Goal: Information Seeking & Learning: Find specific page/section

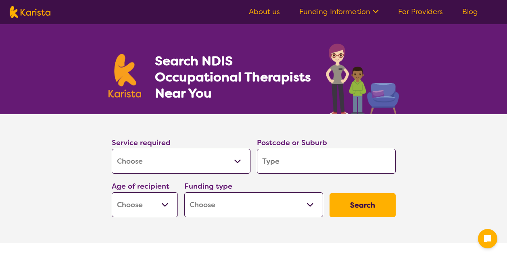
select select "[MEDICAL_DATA]"
click at [276, 163] on input "search" at bounding box center [326, 161] width 139 height 25
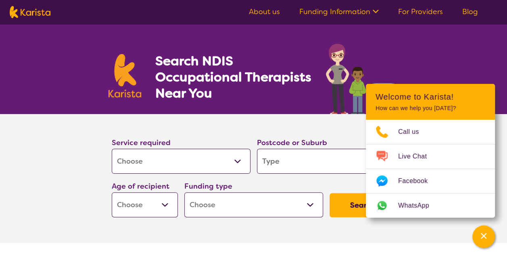
click at [276, 163] on input "search" at bounding box center [326, 161] width 139 height 25
type input "R"
type input "Ro"
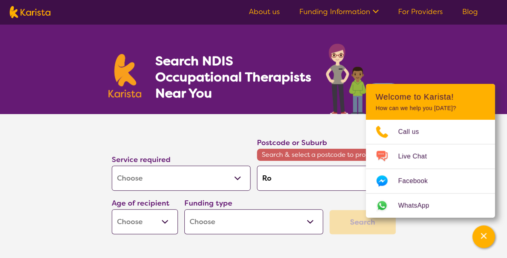
type input "Ros"
type input "Rose"
type input "[PERSON_NAME]"
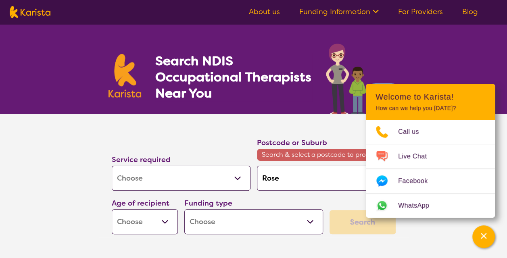
type input "[PERSON_NAME]"
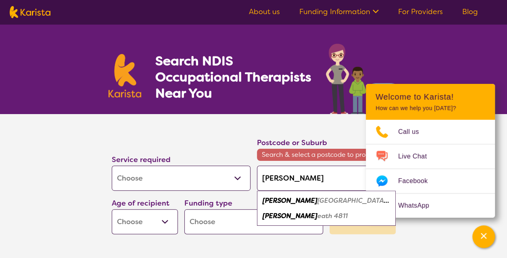
type input "Rosenb"
type input "Rosenbe"
type input "Rosenber"
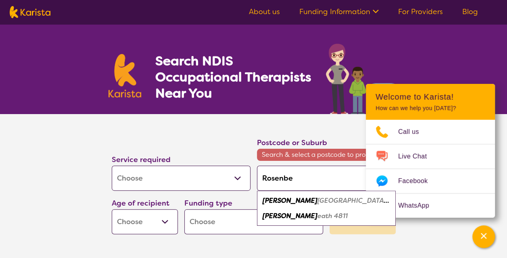
type input "Rosenber"
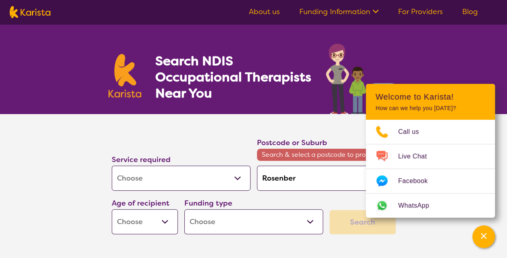
type input "[PERSON_NAME]"
type input "[PERSON_NAME] N"
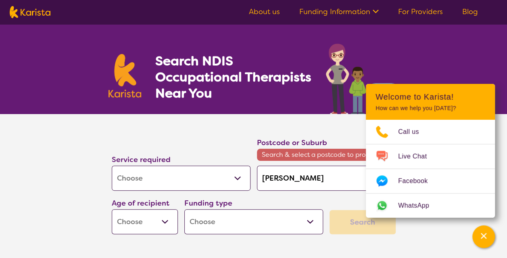
type input "[PERSON_NAME] N"
type input "[PERSON_NAME]"
type input "[PERSON_NAME] [GEOGRAPHIC_DATA]"
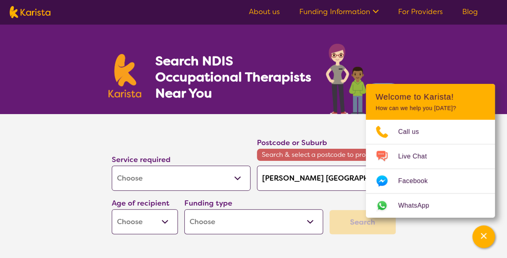
type input "[PERSON_NAME]"
type input "[PERSON_NAME] N"
type input "[PERSON_NAME]"
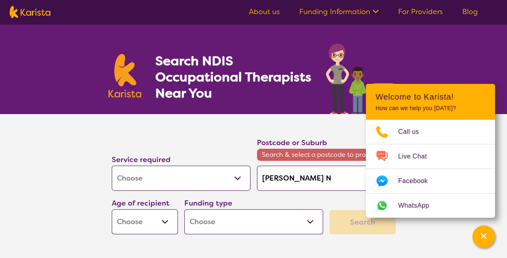
type input "[PERSON_NAME]"
type input "Rosenber"
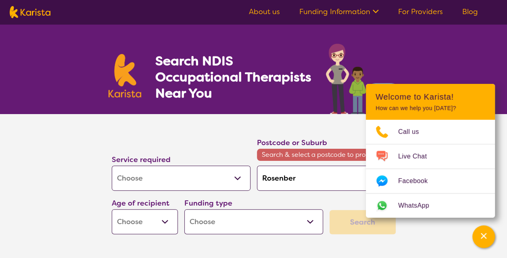
type input "Rosenbe"
type input "Rosenb"
type input "[PERSON_NAME]"
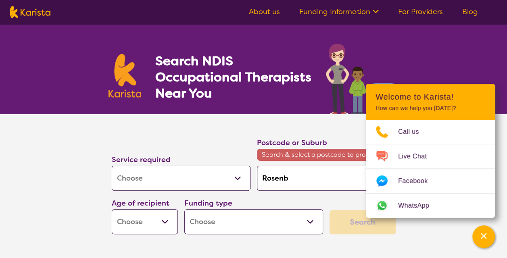
type input "[PERSON_NAME]"
type input "Rose"
type input "Ros"
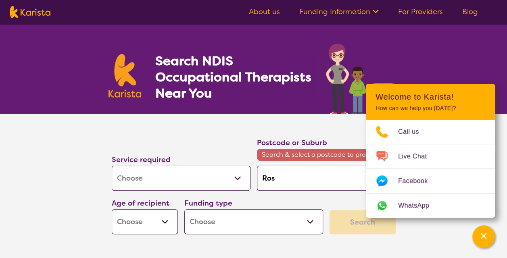
type input "Ro"
type input "R"
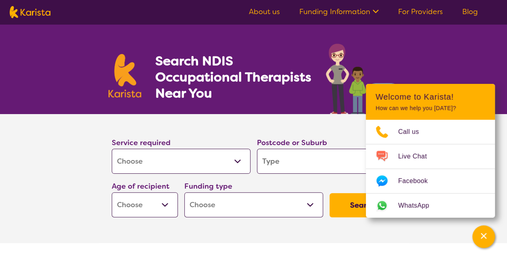
click at [283, 160] on input "search" at bounding box center [326, 161] width 139 height 25
type input "R"
type input "Ro"
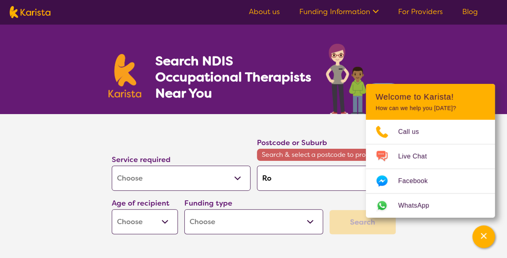
type input "Ros"
type input "Rose"
type input "Roseb"
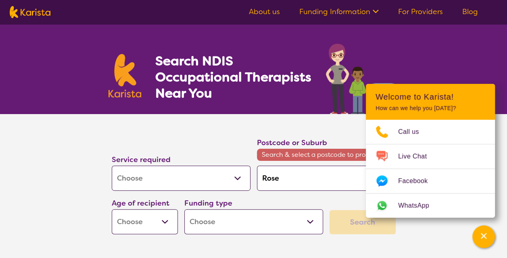
type input "Roseb"
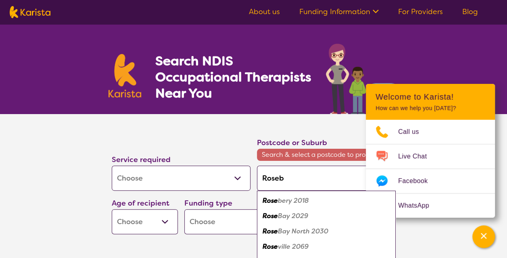
type input "Rosebe"
type input "Roseber"
type input "[PERSON_NAME]"
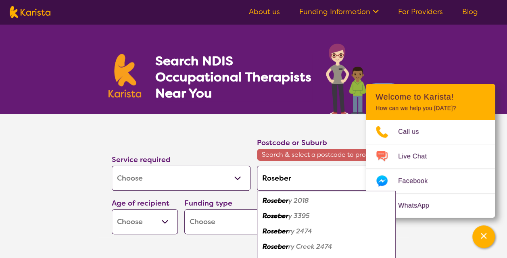
type input "[PERSON_NAME]"
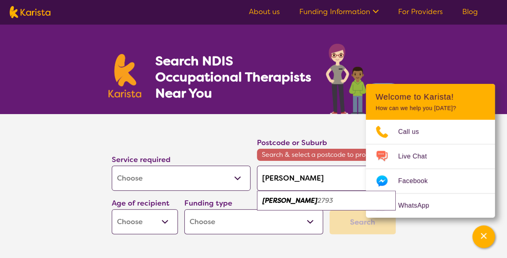
click at [317, 202] on em "2793" at bounding box center [325, 200] width 16 height 8
type input "2793"
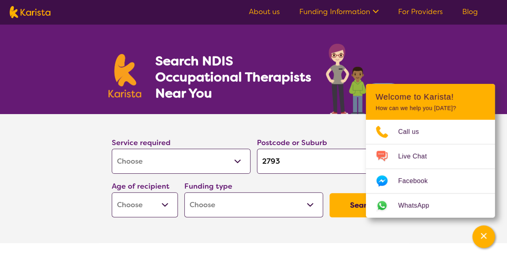
click at [346, 205] on button "Search" at bounding box center [362, 205] width 66 height 24
click at [139, 208] on select "Early Childhood - 0 to 9 Child - 10 to 11 Adolescent - 12 to 17 Adult - 18 to 6…" at bounding box center [145, 204] width 66 height 25
select select "AG"
click at [112, 192] on select "Early Childhood - 0 to 9 Child - 10 to 11 Adolescent - 12 to 17 Adult - 18 to 6…" at bounding box center [145, 204] width 66 height 25
select select "AG"
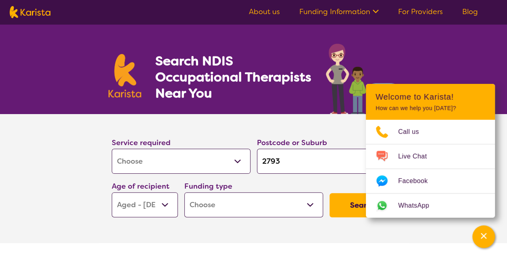
click at [218, 205] on select "Home Care Package (HCP) National Disability Insurance Scheme (NDIS) I don't know" at bounding box center [253, 204] width 139 height 25
select select "HCP"
click at [184, 192] on select "Home Care Package (HCP) National Disability Insurance Scheme (NDIS) I don't know" at bounding box center [253, 204] width 139 height 25
select select "HCP"
click at [346, 204] on button "Search" at bounding box center [362, 205] width 66 height 24
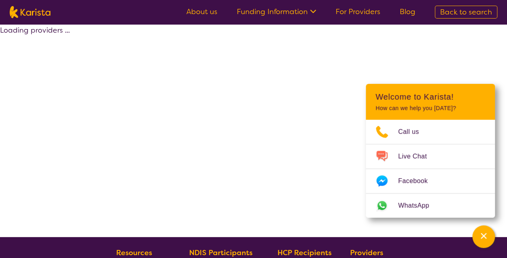
select select "[MEDICAL_DATA]"
select select "AG"
select select "HCP"
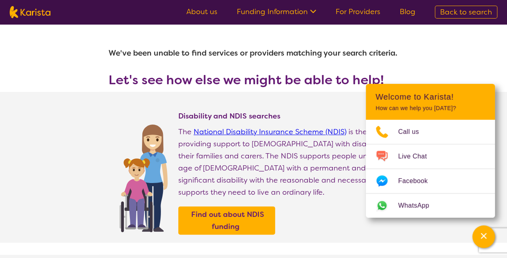
select select "[MEDICAL_DATA]"
select select "AG"
select select "HCP"
select select "[MEDICAL_DATA]"
select select "AG"
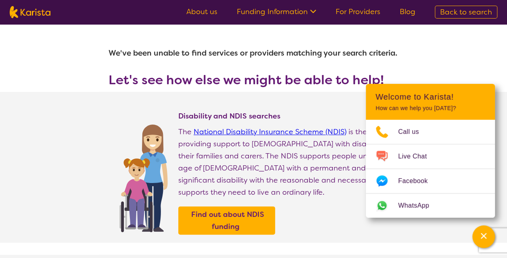
select select "HCP"
